Goal: Find specific page/section: Find specific page/section

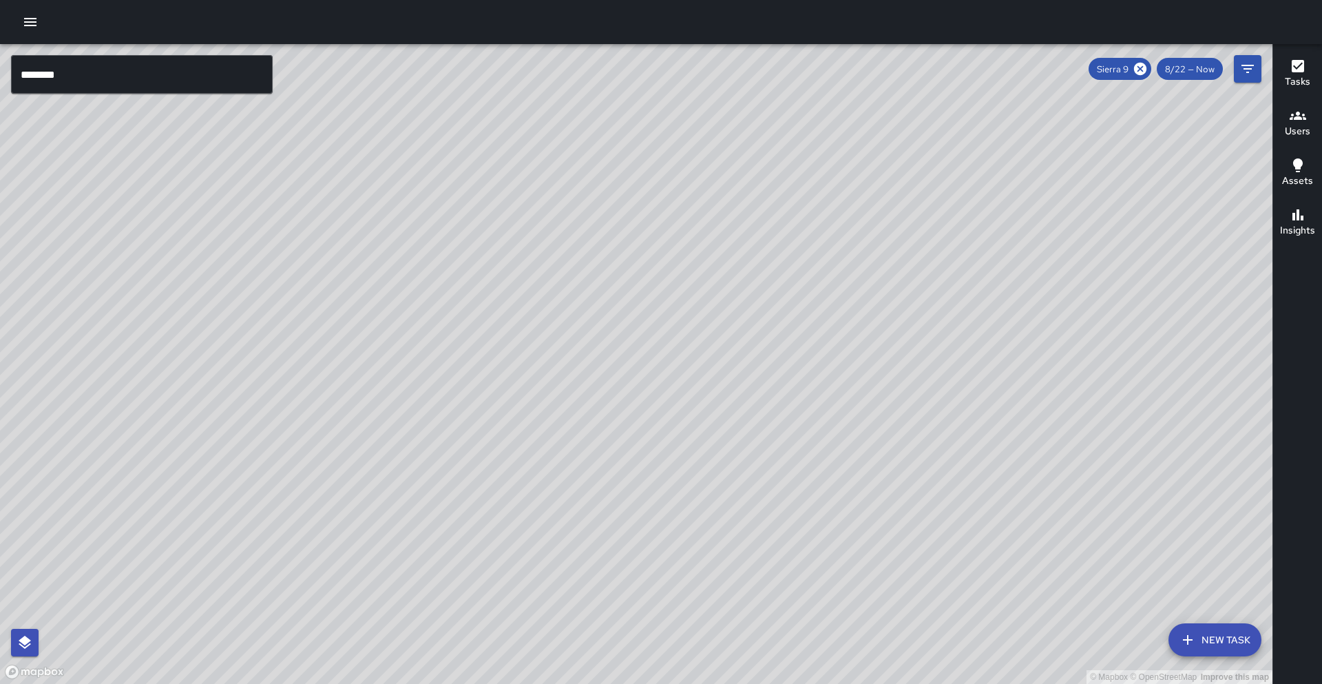
drag, startPoint x: 1136, startPoint y: 66, endPoint x: 1032, endPoint y: 92, distance: 107.2
click at [1136, 66] on icon at bounding box center [1140, 69] width 12 height 12
drag, startPoint x: 493, startPoint y: 317, endPoint x: 614, endPoint y: 227, distance: 150.6
click at [614, 227] on div "© Mapbox © OpenStreetMap Improve this map" at bounding box center [636, 364] width 1273 height 640
click at [118, 87] on input "********" at bounding box center [142, 74] width 262 height 39
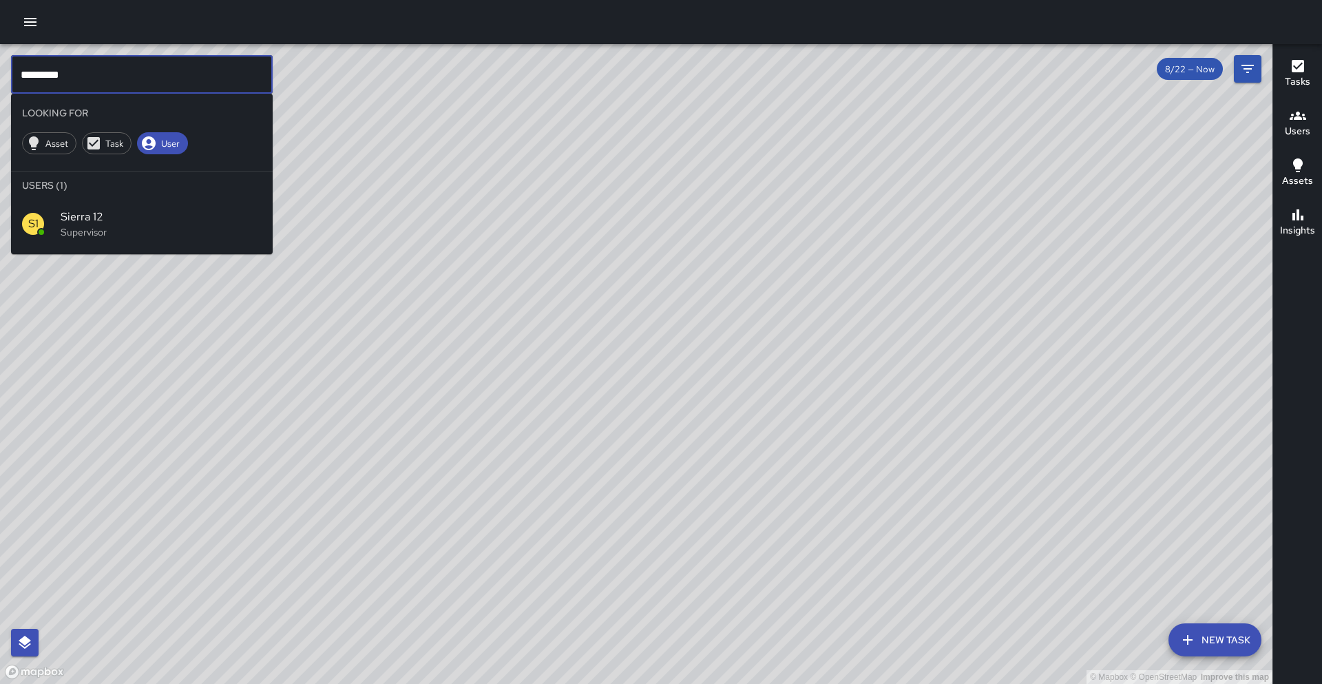
click at [119, 85] on input "*********" at bounding box center [142, 74] width 262 height 39
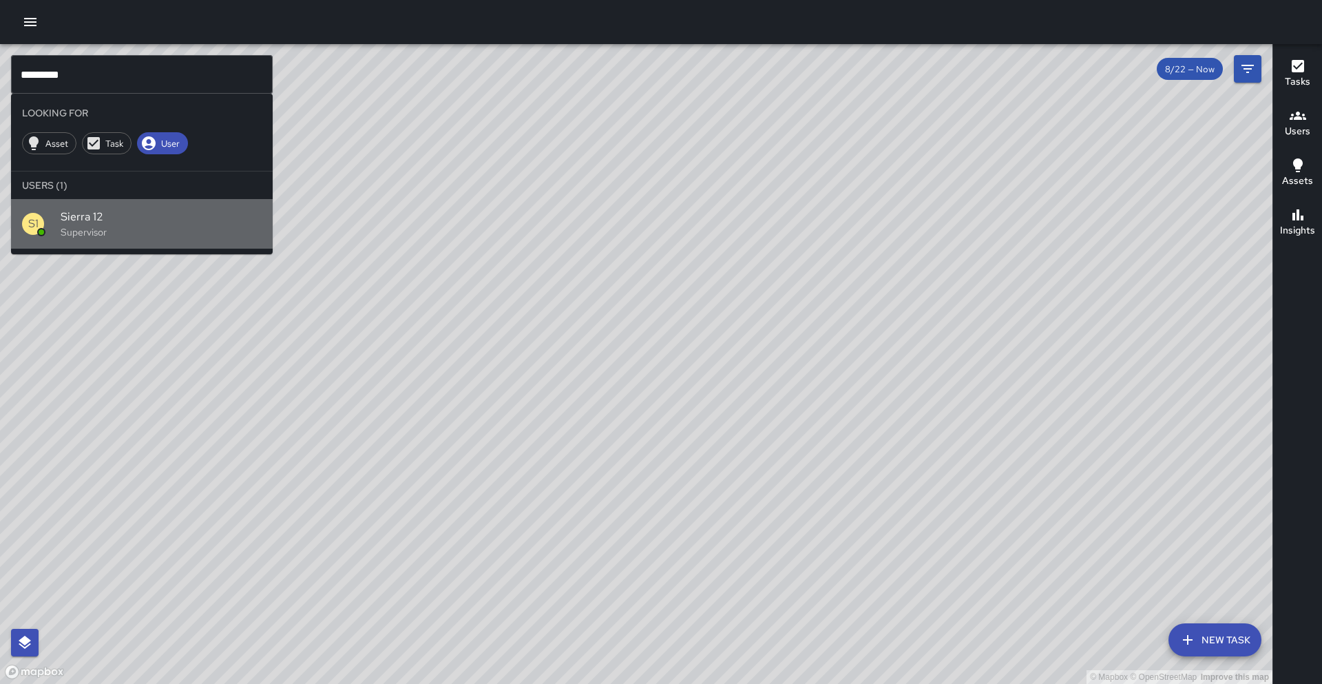
click at [138, 225] on div "Sierra 12 Supervisor" at bounding box center [161, 224] width 201 height 30
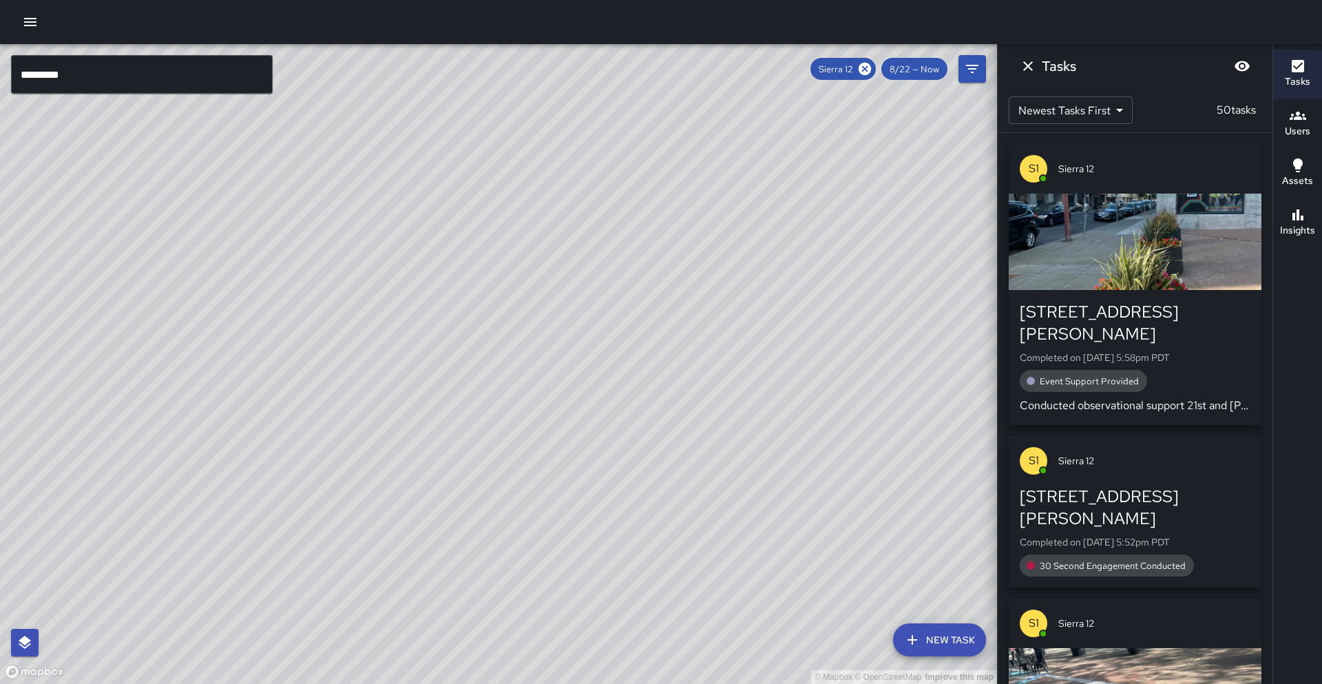
drag, startPoint x: 296, startPoint y: 138, endPoint x: 61, endPoint y: 457, distance: 396.1
click at [60, 464] on div "© Mapbox © OpenStreetMap Improve this map" at bounding box center [498, 364] width 997 height 640
click at [274, 196] on div "© Mapbox © OpenStreetMap Improve this map" at bounding box center [498, 364] width 997 height 640
click at [269, 260] on div "© Mapbox © OpenStreetMap Improve this map" at bounding box center [498, 364] width 997 height 640
click at [865, 71] on icon at bounding box center [865, 69] width 12 height 12
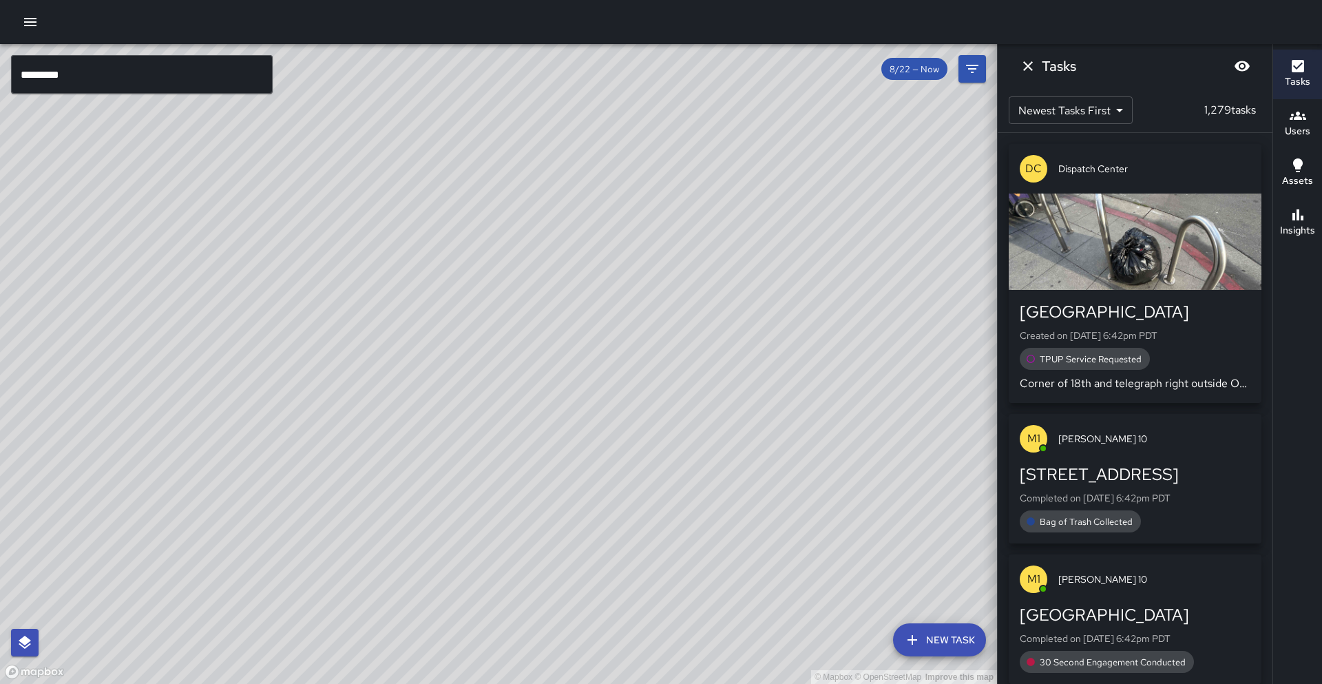
click at [249, 178] on div "© Mapbox © OpenStreetMap Improve this map" at bounding box center [498, 364] width 997 height 640
click at [243, 183] on div "© Mapbox © OpenStreetMap Improve this map" at bounding box center [498, 364] width 997 height 640
click at [223, 179] on div "© Mapbox © OpenStreetMap Improve this map" at bounding box center [498, 364] width 997 height 640
click at [281, 159] on div "© Mapbox © OpenStreetMap Improve this map" at bounding box center [498, 364] width 997 height 640
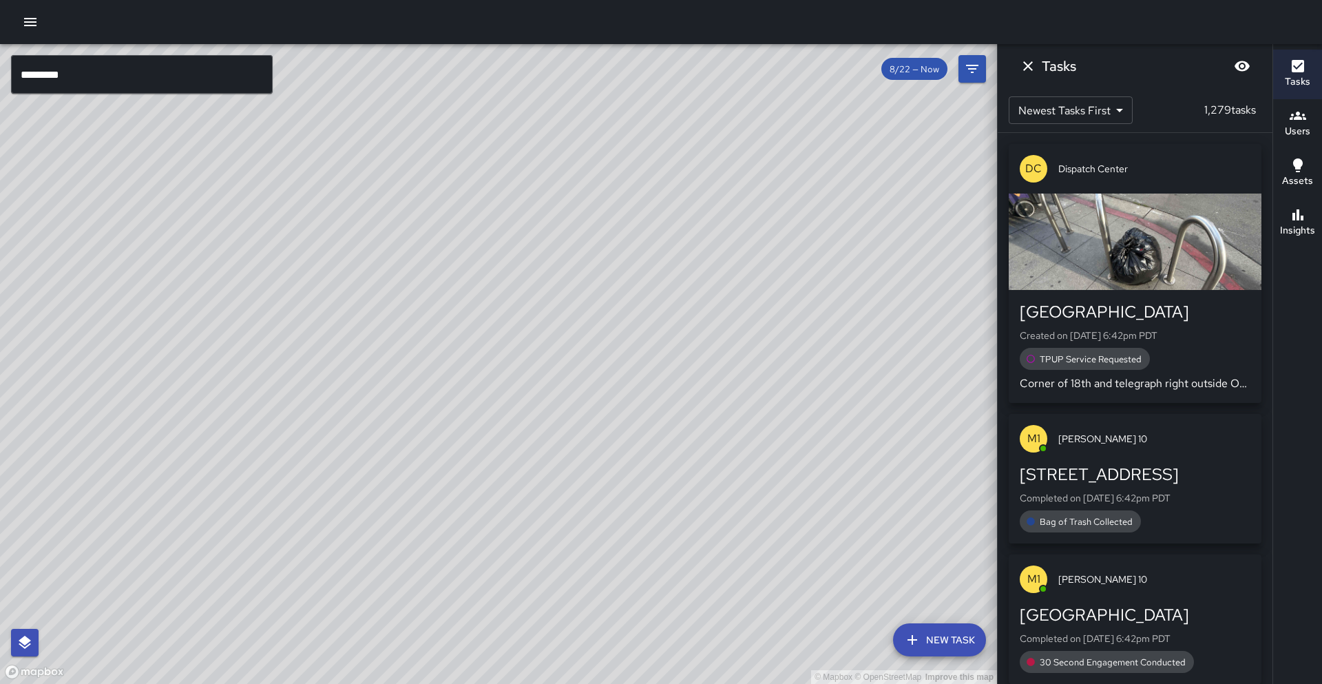
click at [225, 76] on input "*********" at bounding box center [142, 74] width 262 height 39
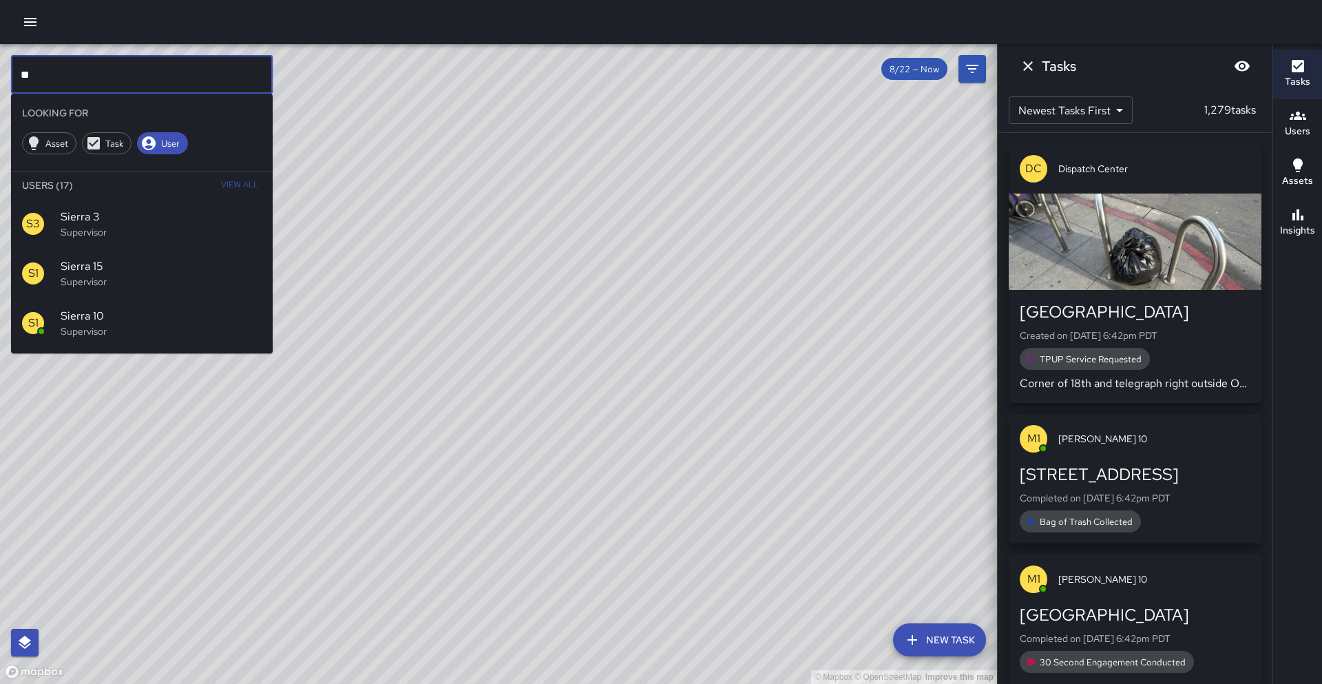
type input "*"
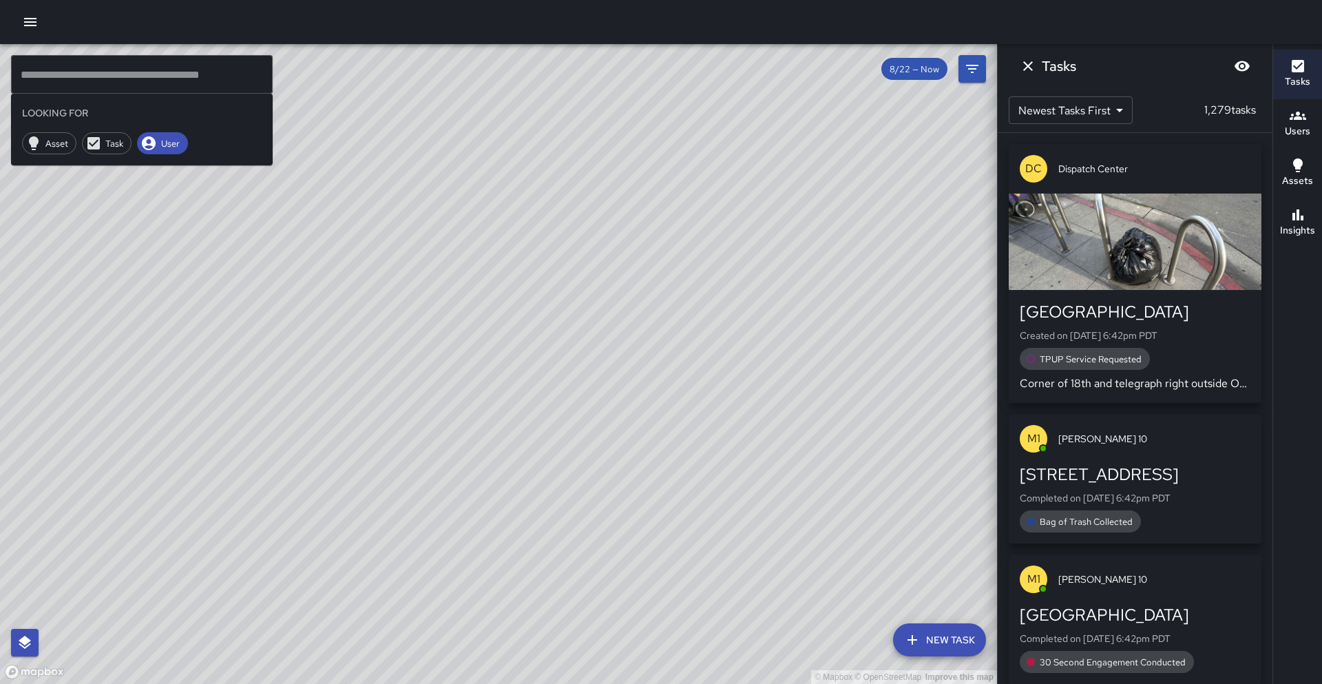
click at [367, 163] on div "© Mapbox © OpenStreetMap Improve this map" at bounding box center [498, 364] width 997 height 640
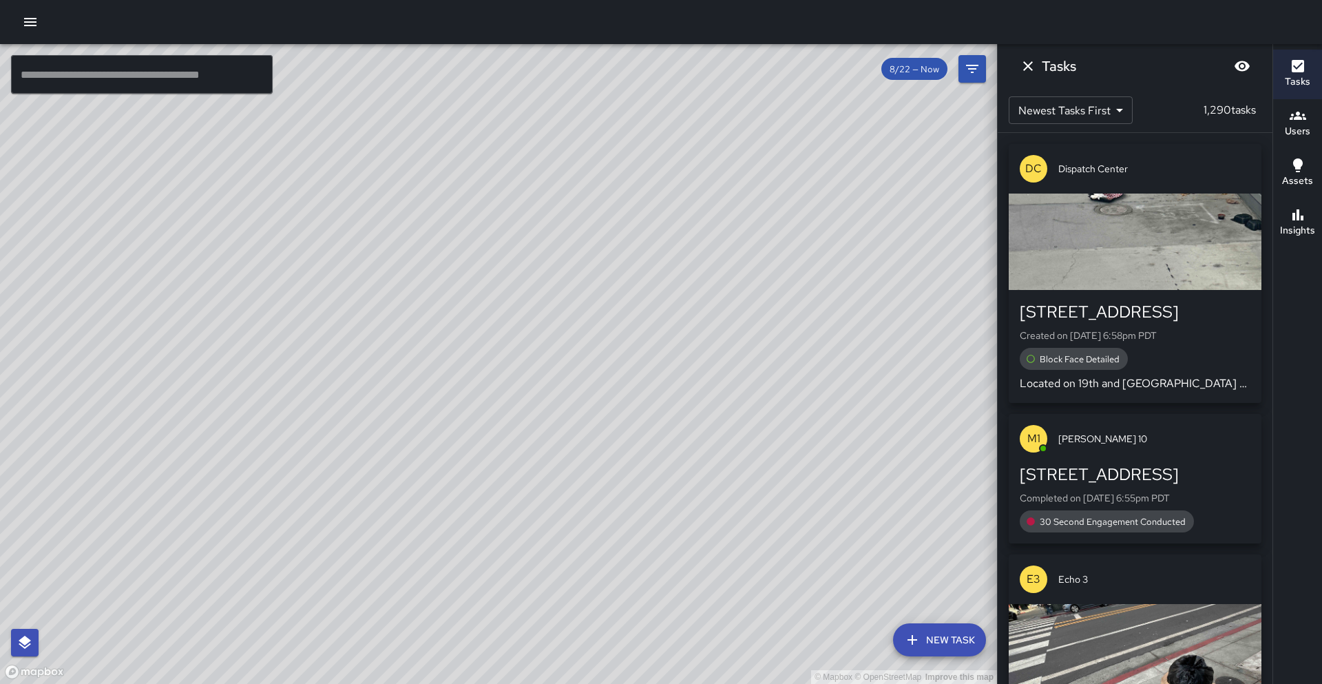
click at [194, 91] on input "text" at bounding box center [142, 74] width 262 height 39
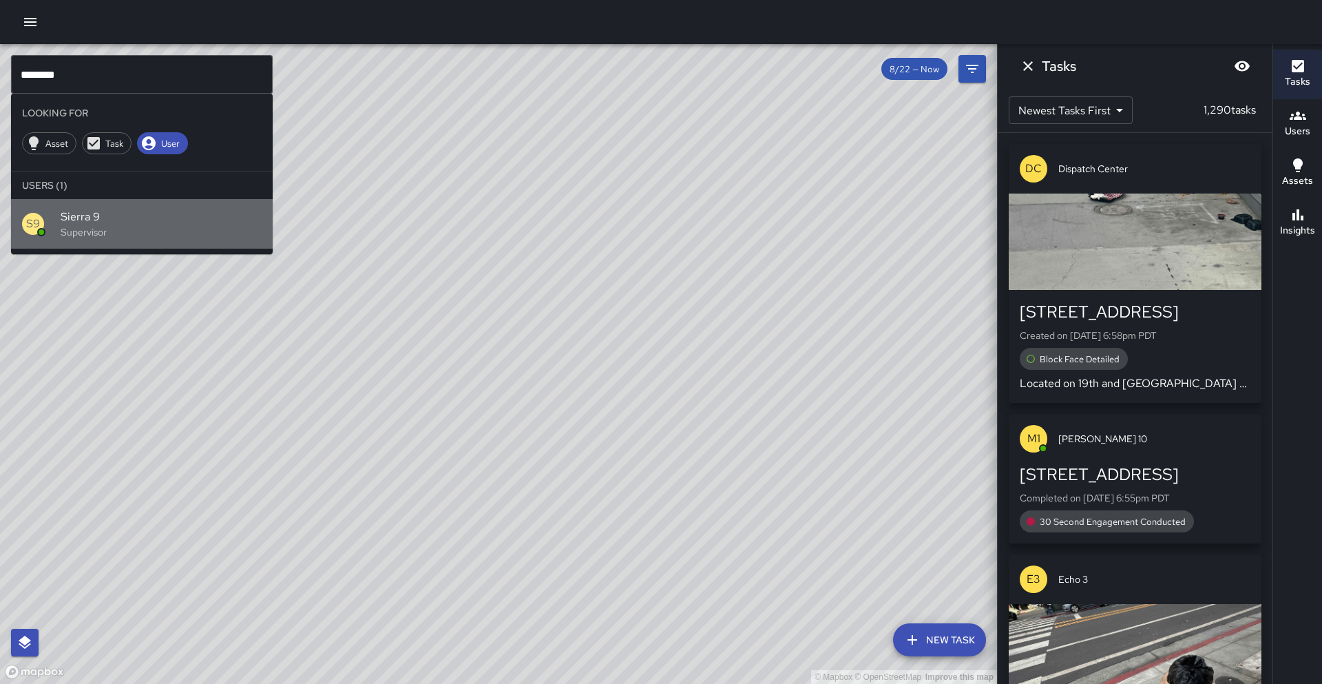
click at [174, 225] on p "Supervisor" at bounding box center [161, 232] width 201 height 14
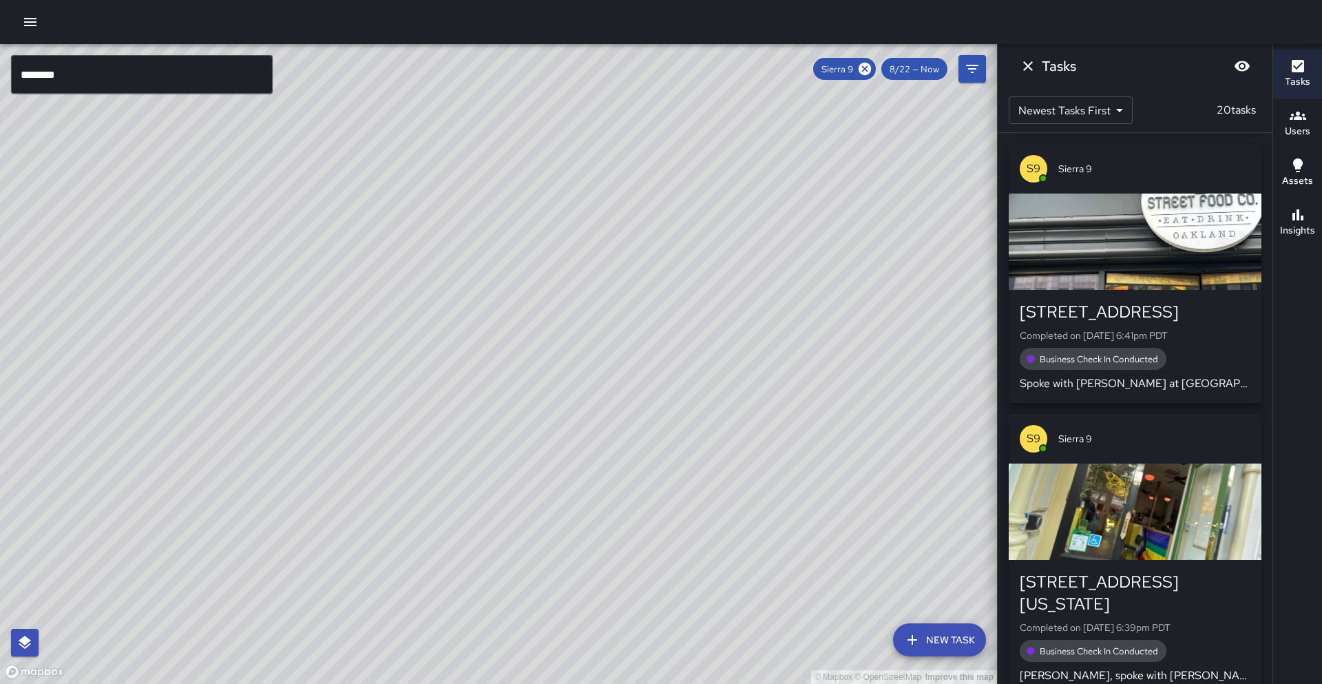
drag, startPoint x: 242, startPoint y: 474, endPoint x: 418, endPoint y: 390, distance: 194.7
click at [418, 390] on div "© Mapbox © OpenStreetMap Improve this map" at bounding box center [498, 364] width 997 height 640
click at [421, 388] on div "© Mapbox © OpenStreetMap Improve this map" at bounding box center [498, 364] width 997 height 640
drag, startPoint x: 423, startPoint y: 384, endPoint x: 431, endPoint y: 335, distance: 49.6
click at [431, 335] on div "© Mapbox © OpenStreetMap Improve this map" at bounding box center [498, 364] width 997 height 640
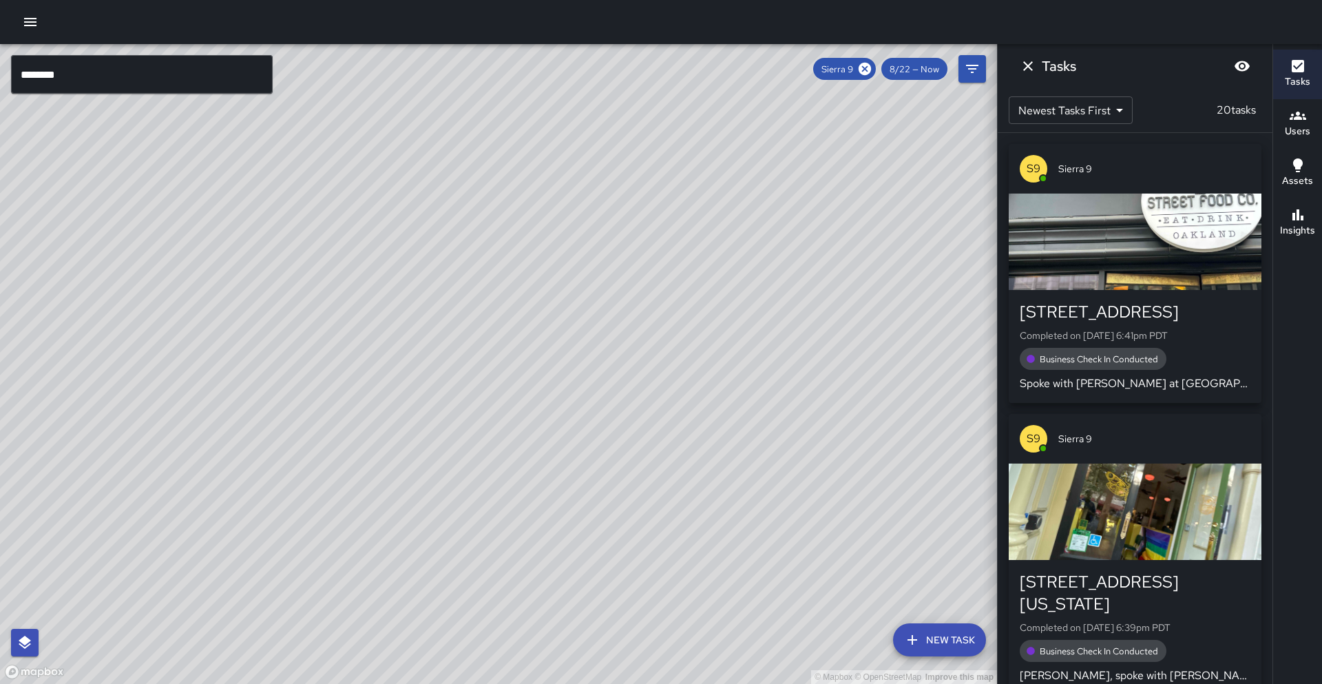
drag, startPoint x: 247, startPoint y: 490, endPoint x: 274, endPoint y: 353, distance: 140.5
click at [274, 353] on div "© Mapbox © OpenStreetMap Improve this map" at bounding box center [498, 364] width 997 height 640
click at [247, 497] on div "© Mapbox © OpenStreetMap Improve this map" at bounding box center [498, 364] width 997 height 640
drag, startPoint x: 537, startPoint y: 454, endPoint x: 407, endPoint y: 300, distance: 200.9
click at [530, 478] on div "© Mapbox © OpenStreetMap Improve this map" at bounding box center [498, 364] width 997 height 640
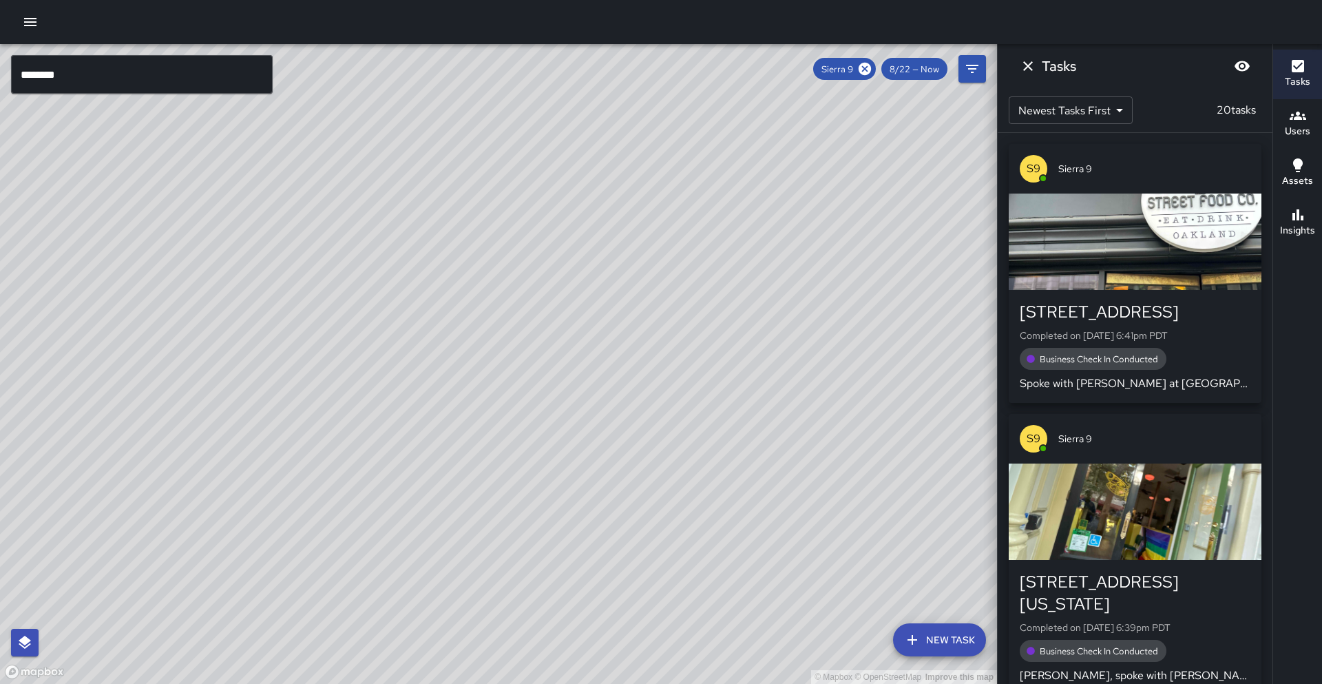
click at [417, 304] on div "© Mapbox © OpenStreetMap Improve this map" at bounding box center [498, 364] width 997 height 640
click at [487, 285] on div "© Mapbox © OpenStreetMap Improve this map" at bounding box center [498, 364] width 997 height 640
drag, startPoint x: 428, startPoint y: 231, endPoint x: 414, endPoint y: 308, distance: 78.5
click at [414, 308] on div "© Mapbox © OpenStreetMap Improve this map" at bounding box center [498, 364] width 997 height 640
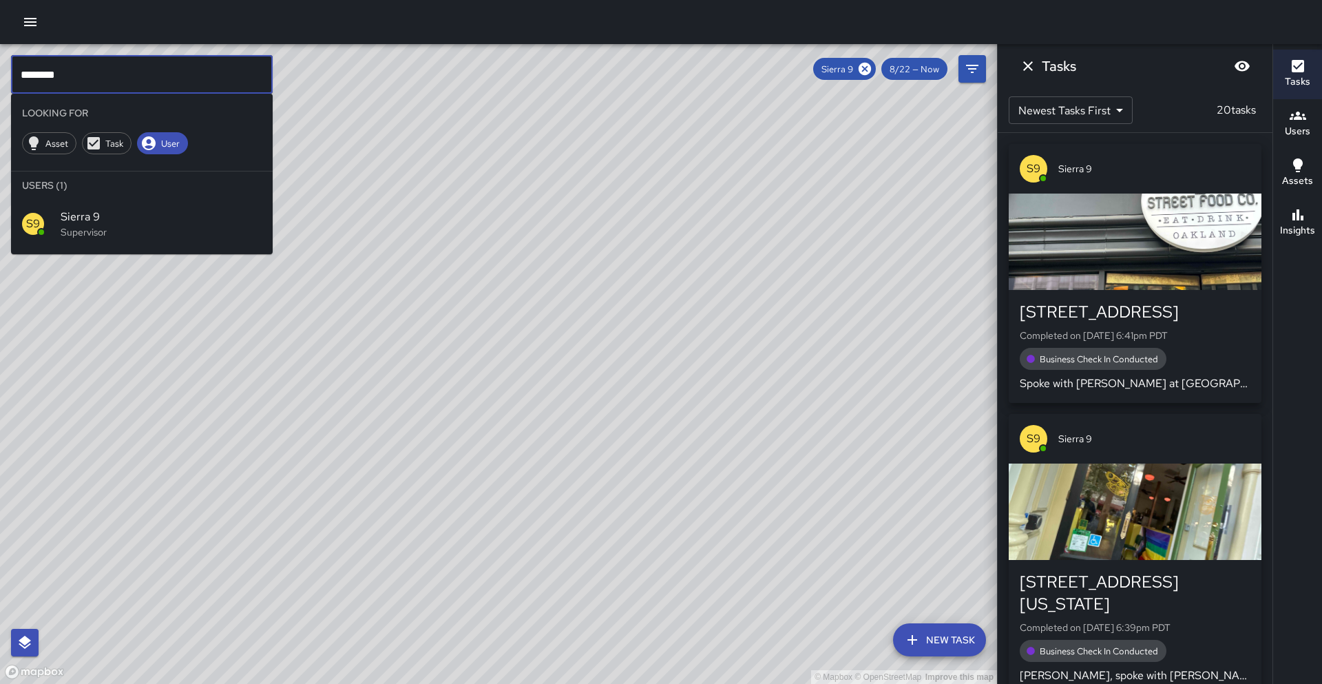
click at [132, 83] on input "********" at bounding box center [142, 74] width 262 height 39
type input "******"
click at [864, 67] on icon at bounding box center [865, 69] width 12 height 12
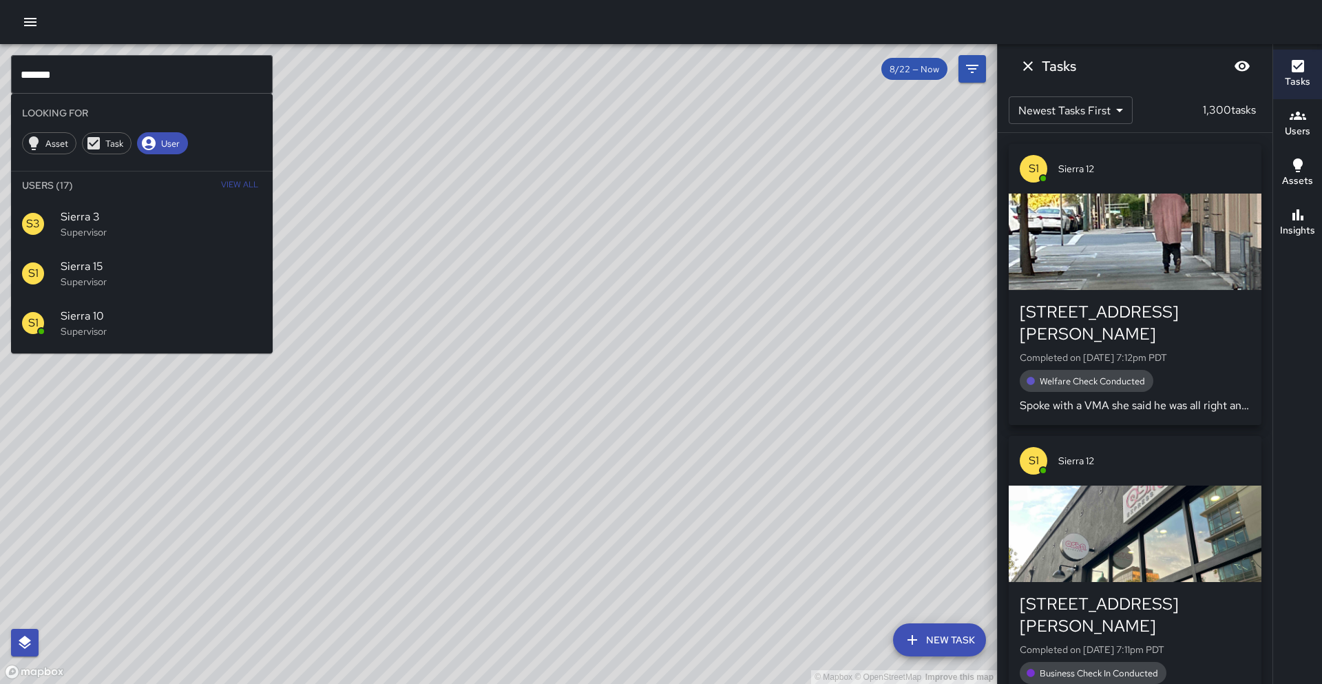
click at [127, 74] on input "******" at bounding box center [142, 74] width 262 height 39
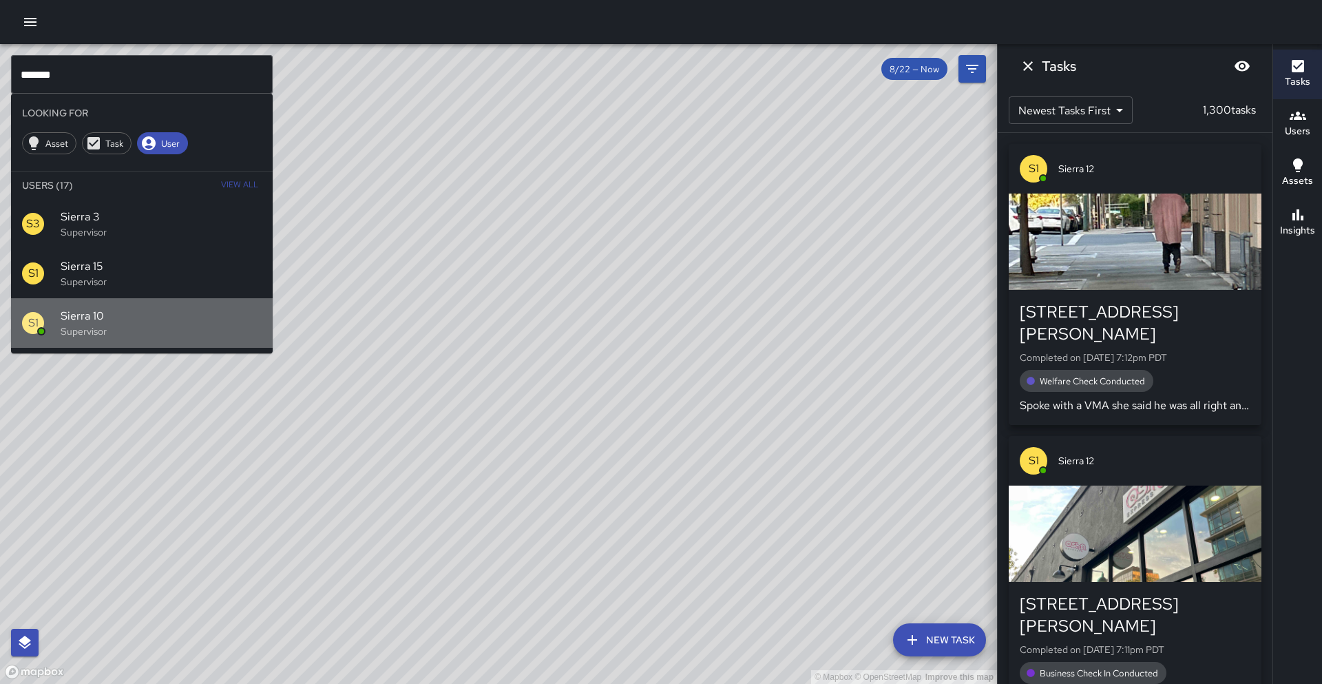
click at [76, 324] on span "Sierra 10" at bounding box center [161, 316] width 201 height 17
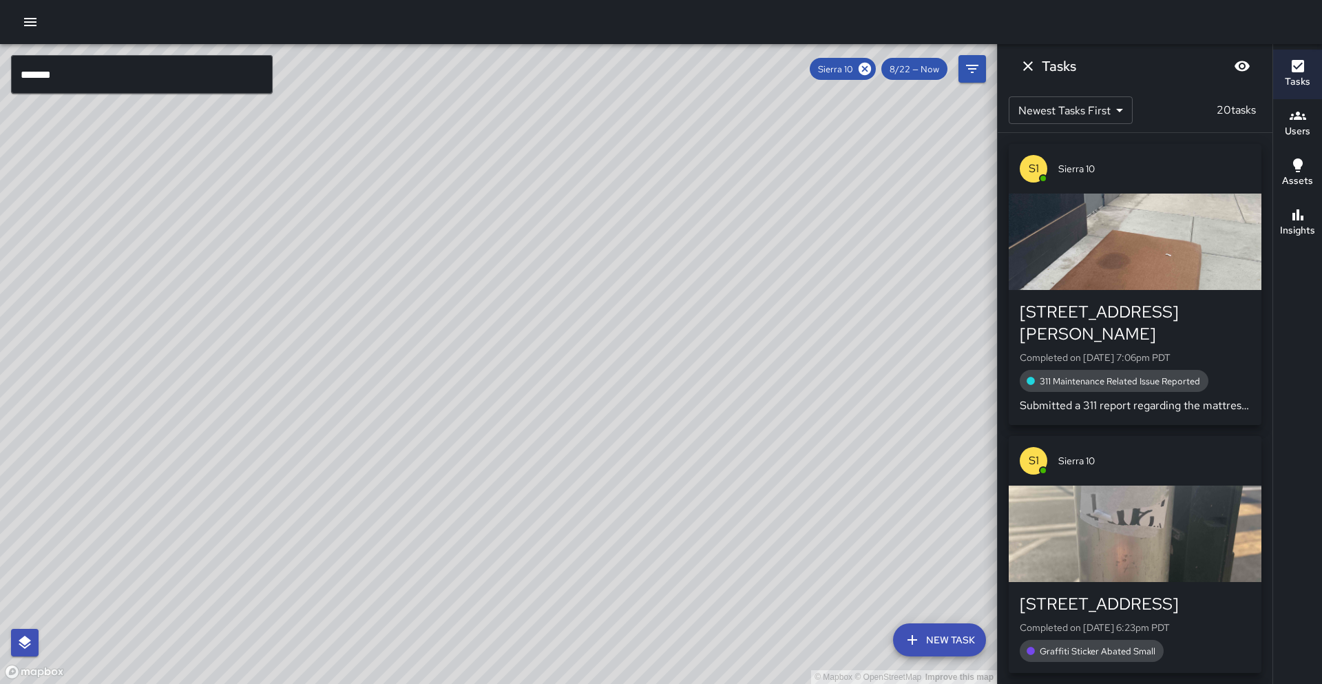
drag, startPoint x: 378, startPoint y: 290, endPoint x: 315, endPoint y: 331, distance: 75.3
click at [315, 331] on div "© Mapbox © OpenStreetMap Improve this map" at bounding box center [498, 364] width 997 height 640
drag, startPoint x: 372, startPoint y: 328, endPoint x: 385, endPoint y: 340, distance: 17.6
click at [385, 340] on div "© Mapbox © OpenStreetMap Improve this map" at bounding box center [498, 364] width 997 height 640
drag, startPoint x: 273, startPoint y: 289, endPoint x: 274, endPoint y: 351, distance: 62.0
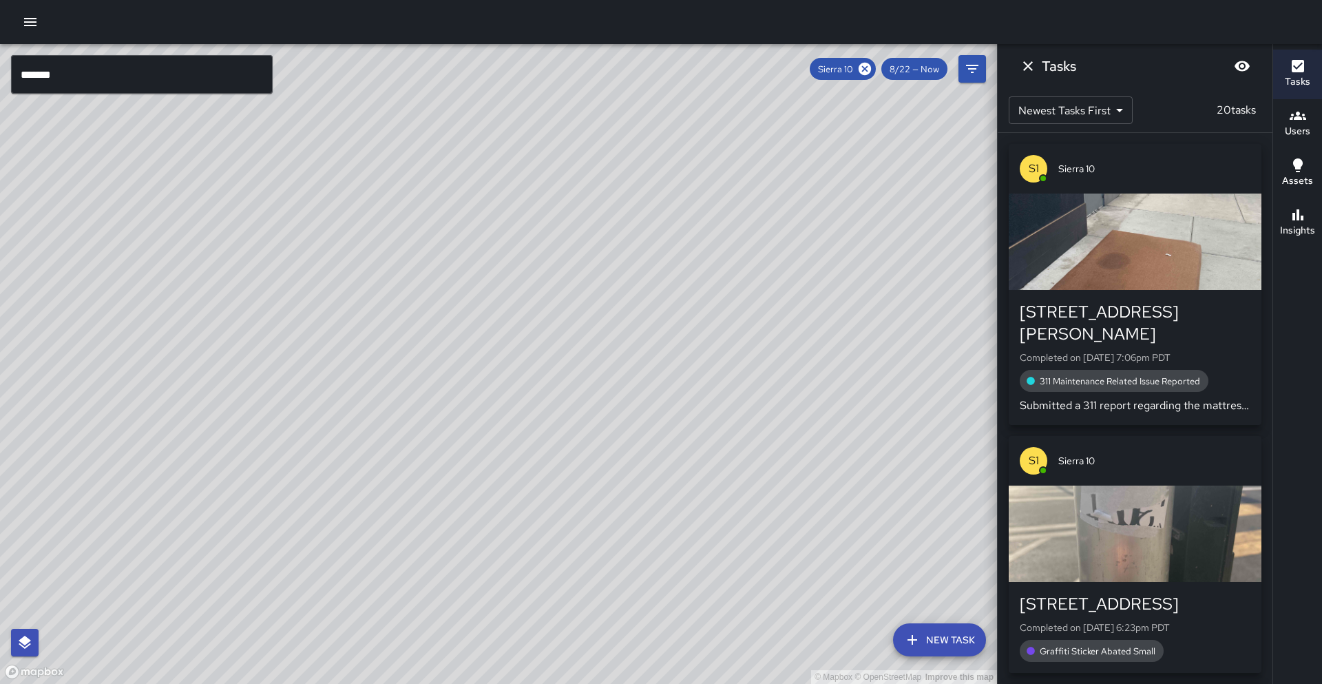
click at [274, 351] on div "© Mapbox © OpenStreetMap Improve this map" at bounding box center [498, 364] width 997 height 640
drag, startPoint x: 486, startPoint y: 325, endPoint x: 460, endPoint y: 404, distance: 83.4
click at [460, 404] on div "© Mapbox © OpenStreetMap Improve this map" at bounding box center [498, 364] width 997 height 640
drag, startPoint x: 344, startPoint y: 436, endPoint x: 339, endPoint y: 382, distance: 54.6
click at [339, 382] on div "© Mapbox © OpenStreetMap Improve this map" at bounding box center [498, 364] width 997 height 640
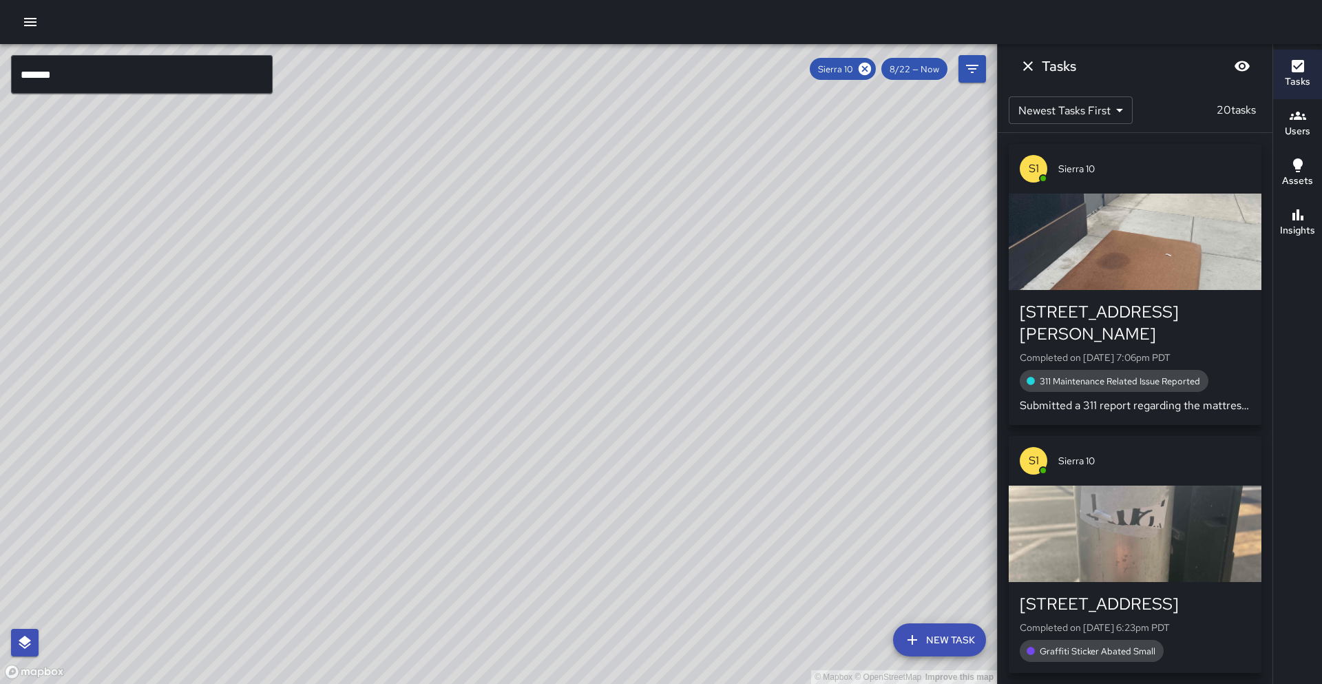
drag, startPoint x: 739, startPoint y: 322, endPoint x: 734, endPoint y: 335, distance: 13.9
click at [734, 335] on div "© Mapbox © OpenStreetMap Improve this map" at bounding box center [498, 364] width 997 height 640
click at [865, 72] on icon at bounding box center [865, 69] width 12 height 12
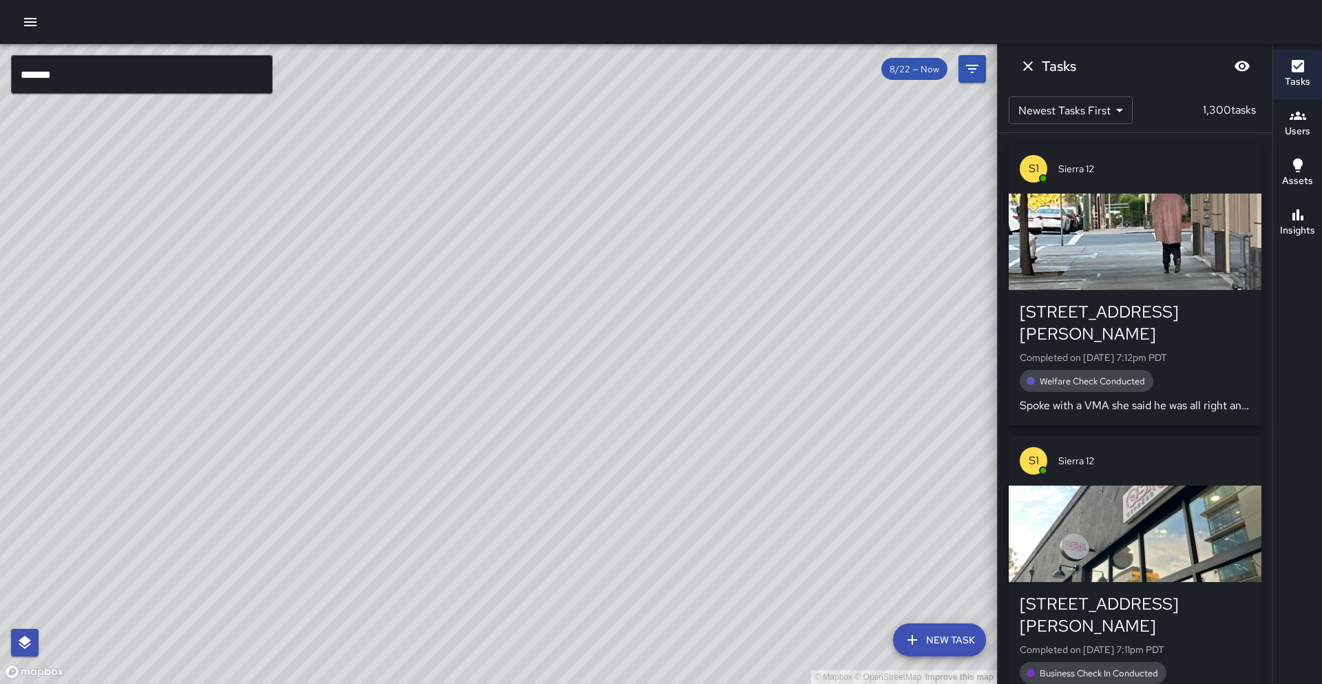
drag, startPoint x: 459, startPoint y: 346, endPoint x: 532, endPoint y: 322, distance: 76.9
click at [532, 322] on div "© Mapbox © OpenStreetMap Improve this map" at bounding box center [498, 364] width 997 height 640
